Goal: Task Accomplishment & Management: Use online tool/utility

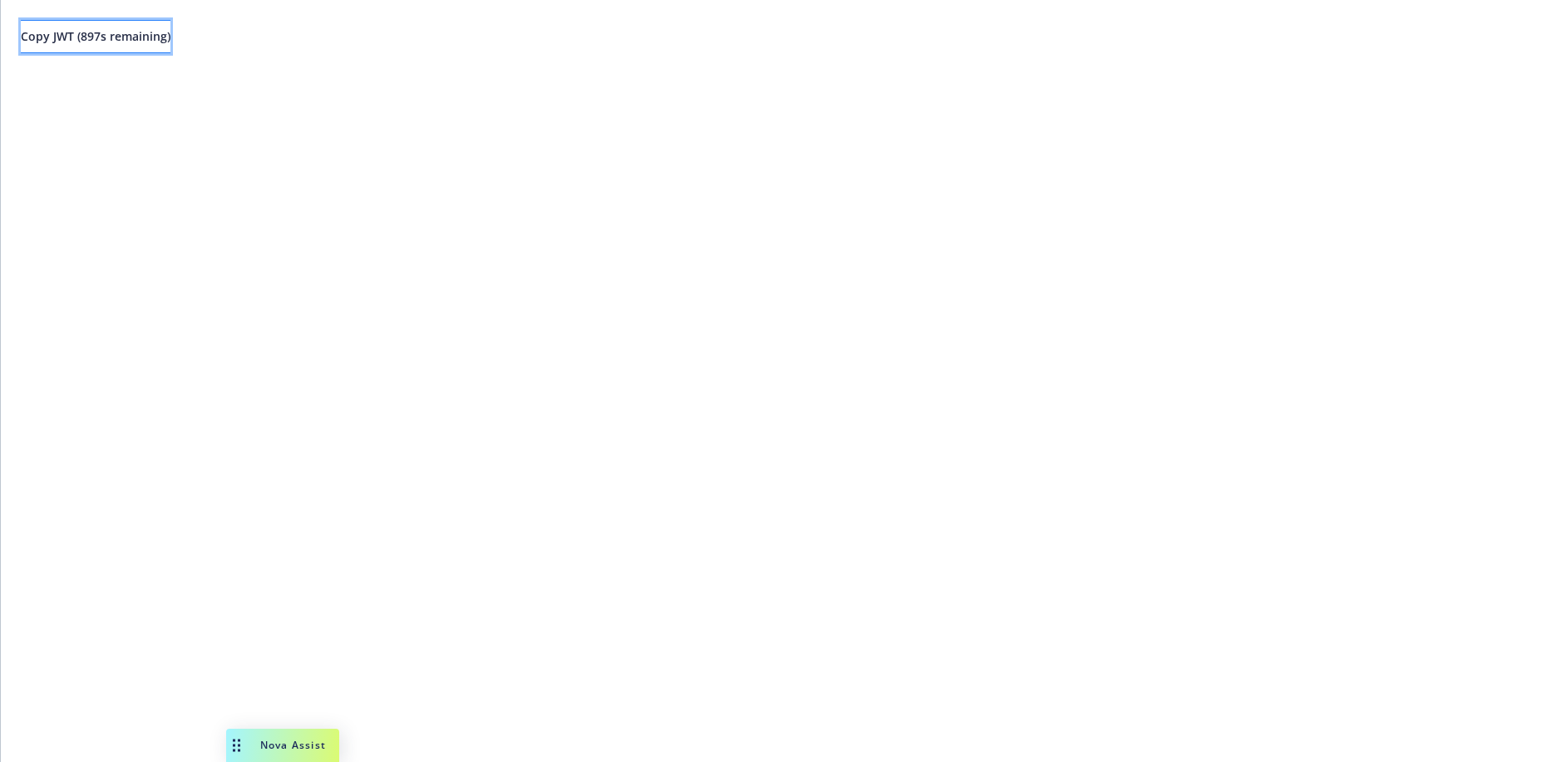
click at [146, 46] on button "Copy JWT ( 897 s remaining)" at bounding box center [95, 36] width 150 height 34
